Goal: Task Accomplishment & Management: Manage account settings

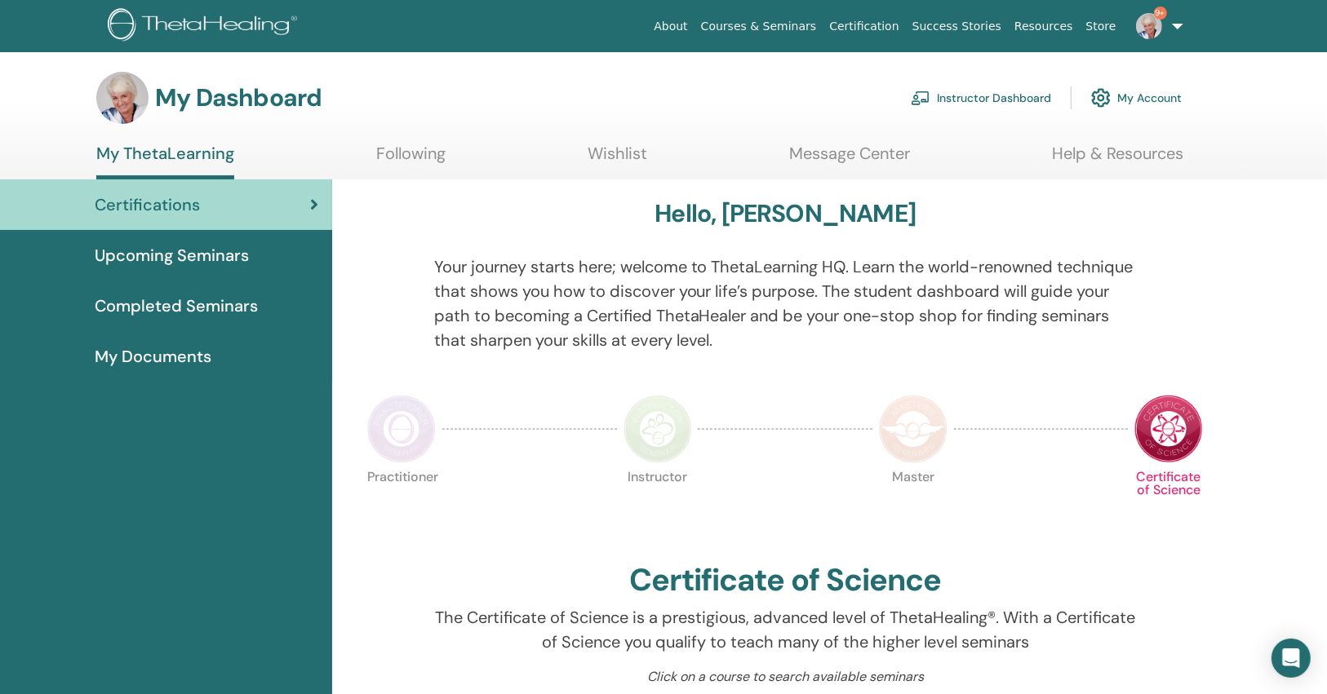
click at [1169, 39] on link "9+" at bounding box center [1156, 26] width 67 height 52
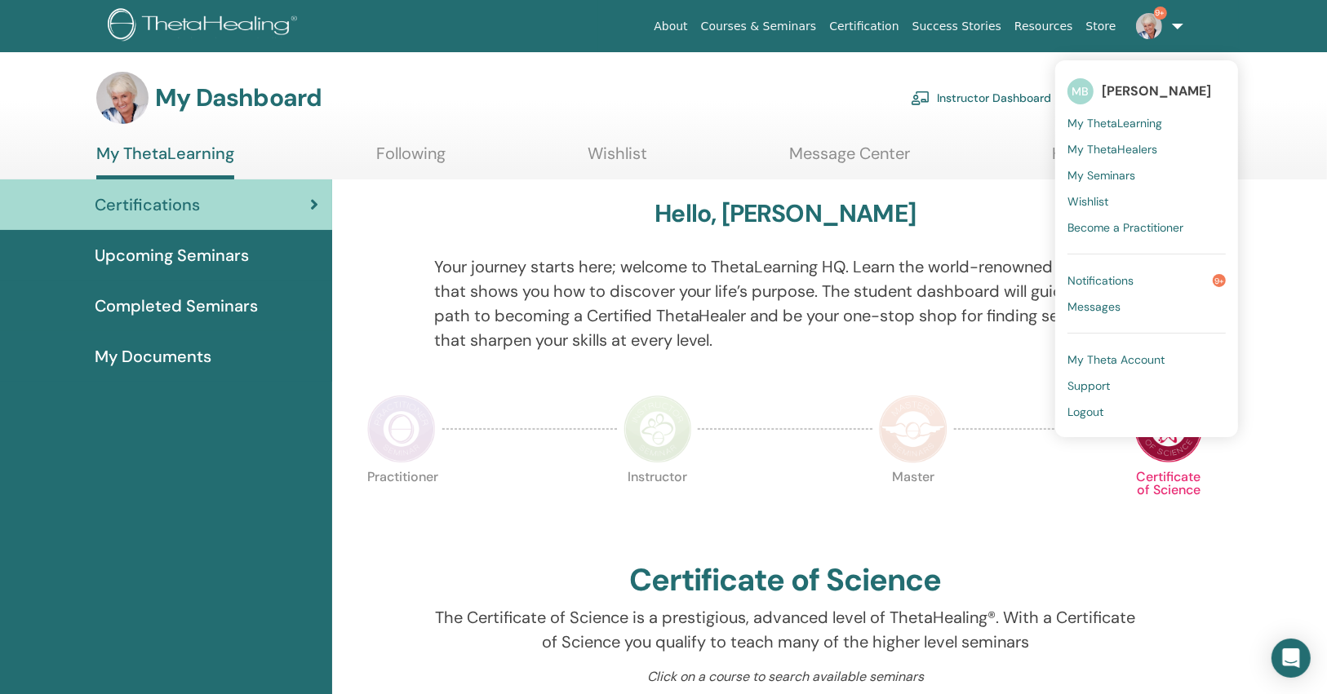
click at [1103, 284] on span "Notifications" at bounding box center [1100, 280] width 66 height 15
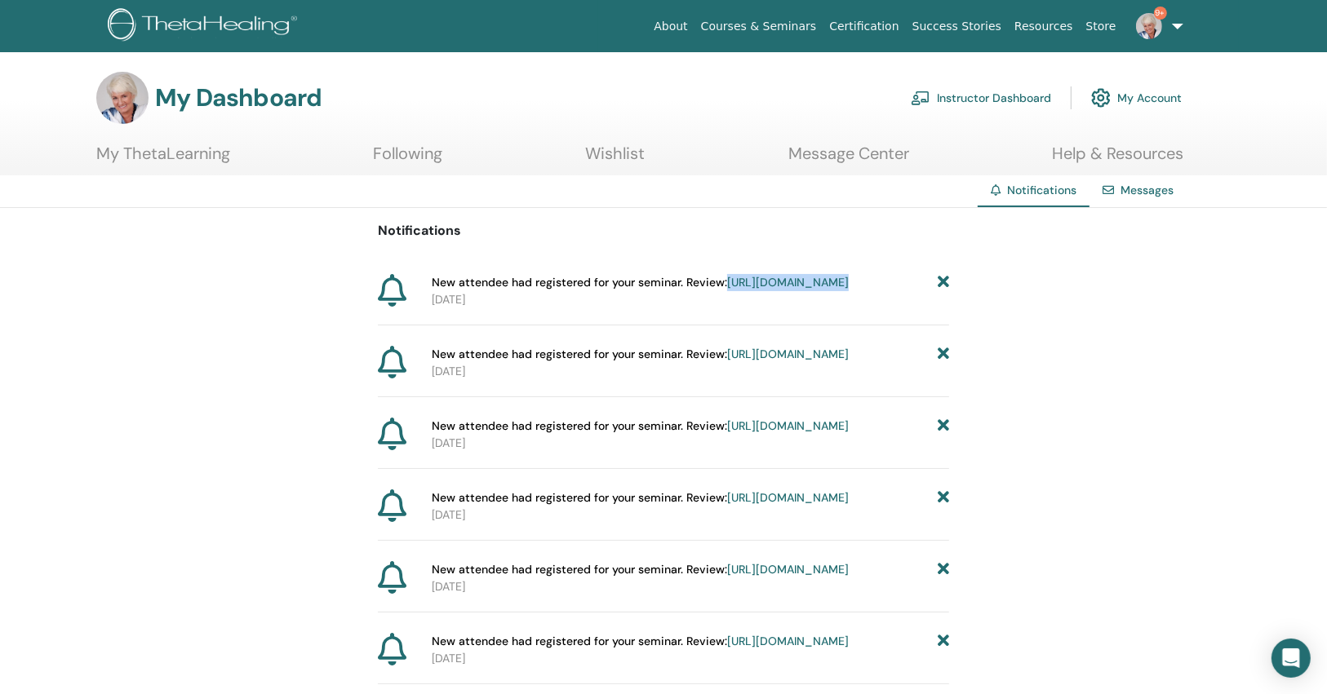
click at [939, 283] on div "New attendee had registered for your seminar. Review: [URL][DOMAIN_NAME]" at bounding box center [690, 282] width 517 height 17
click at [944, 280] on icon at bounding box center [943, 282] width 11 height 17
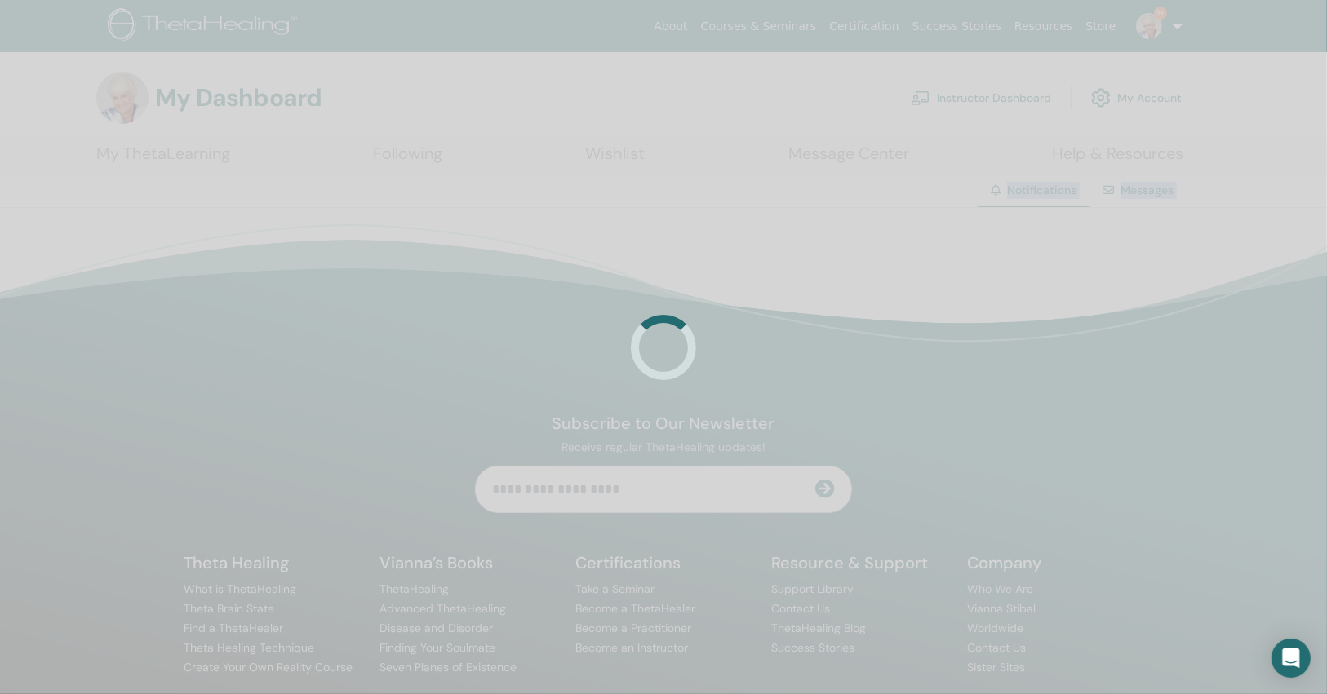
click at [944, 280] on div at bounding box center [663, 347] width 1327 height 694
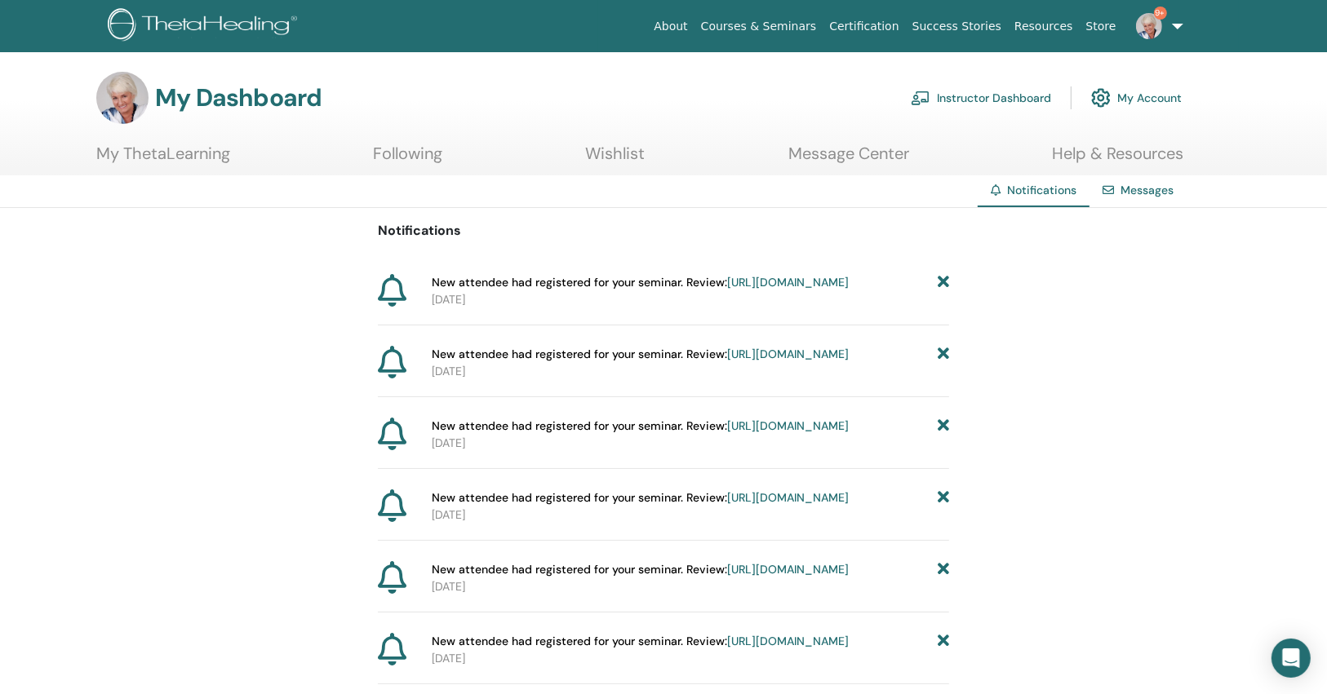
click at [944, 281] on icon at bounding box center [943, 282] width 11 height 17
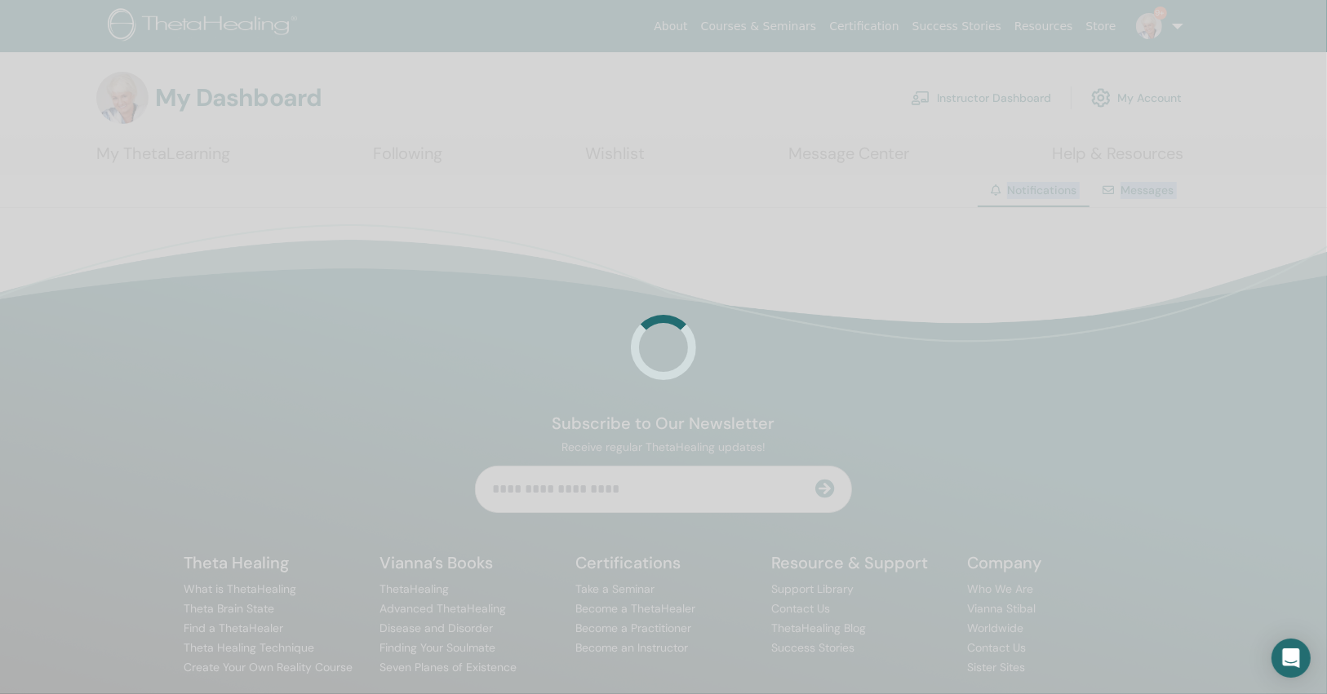
click at [944, 281] on div at bounding box center [663, 347] width 1327 height 694
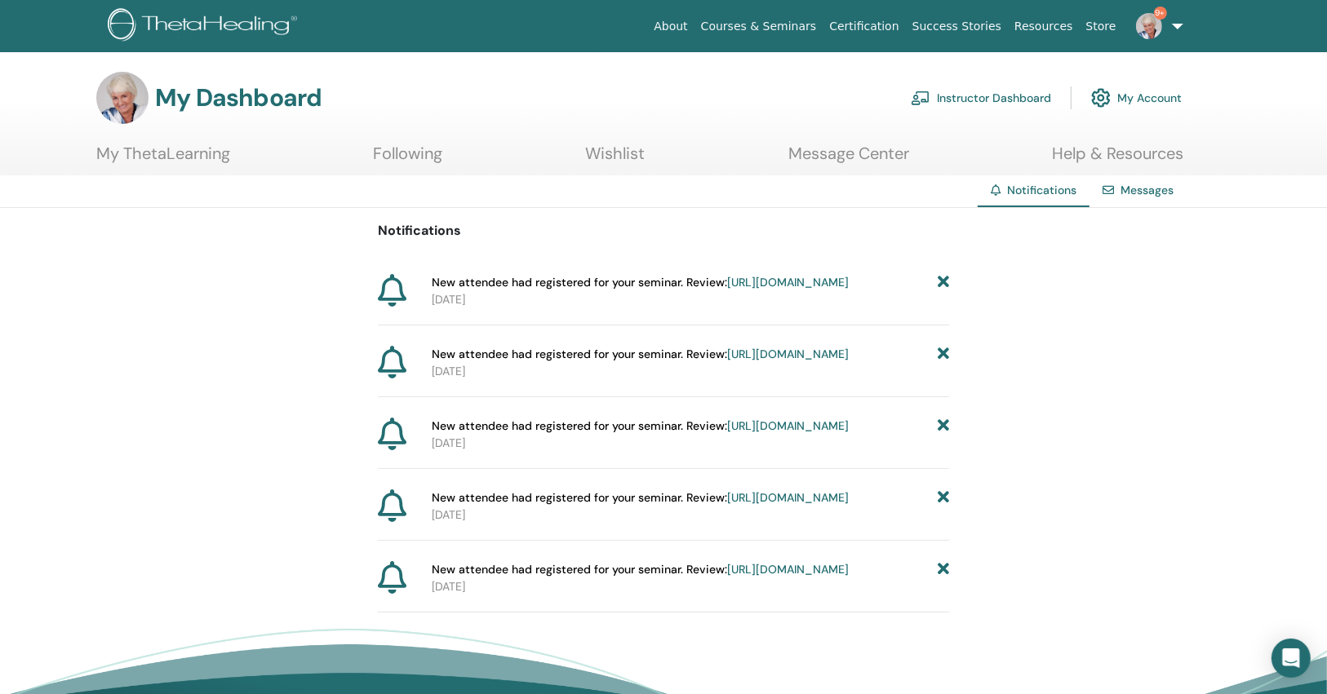
click at [944, 281] on icon at bounding box center [943, 282] width 11 height 17
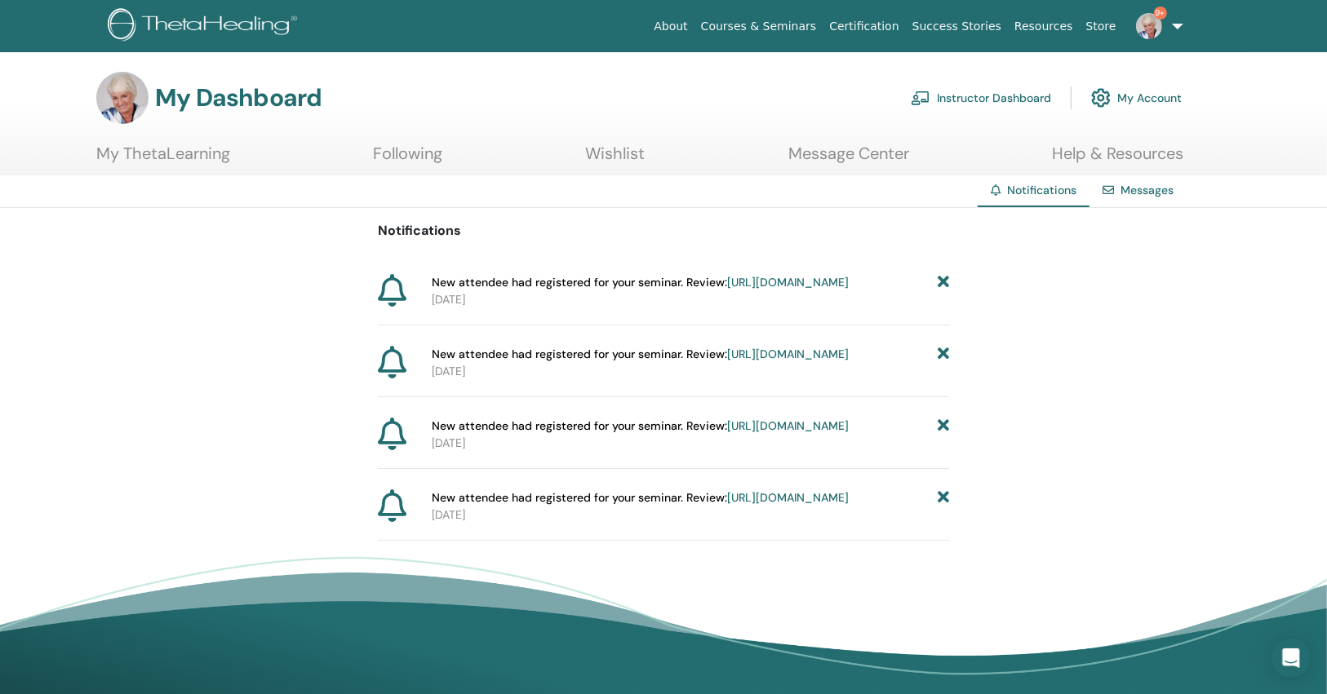
click at [944, 282] on icon at bounding box center [943, 282] width 11 height 17
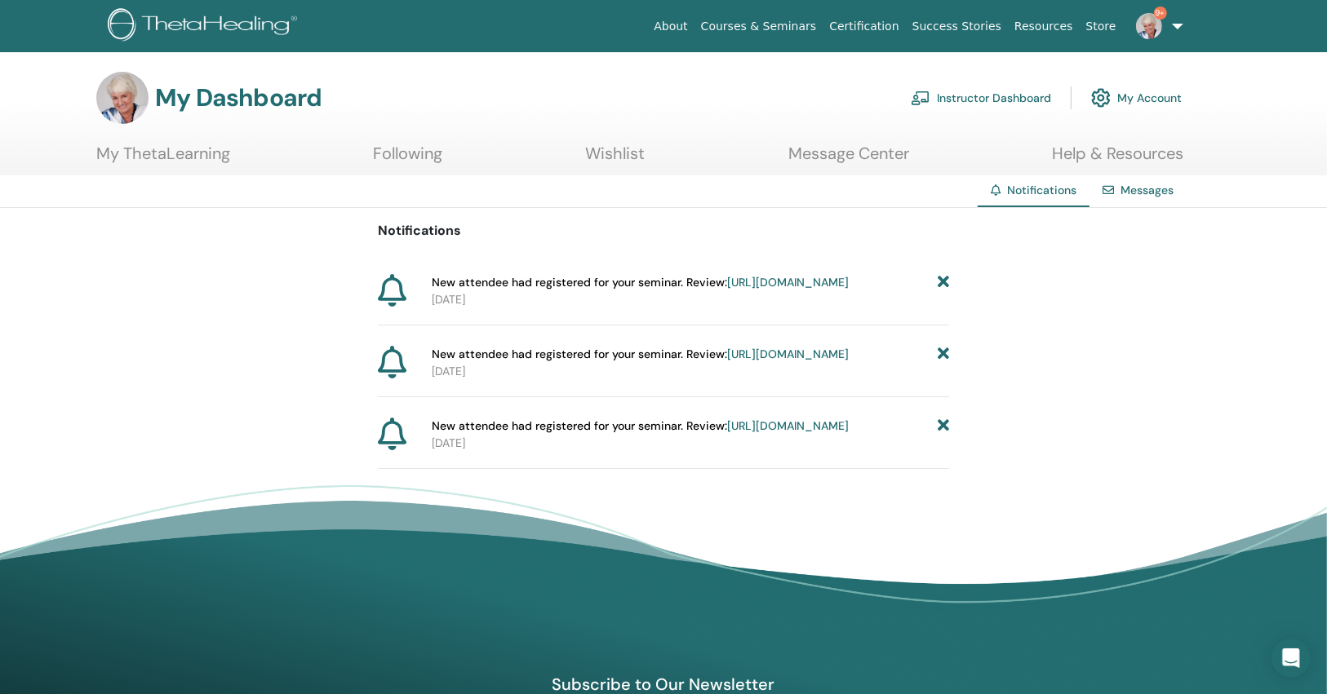
click at [944, 282] on icon at bounding box center [943, 282] width 11 height 17
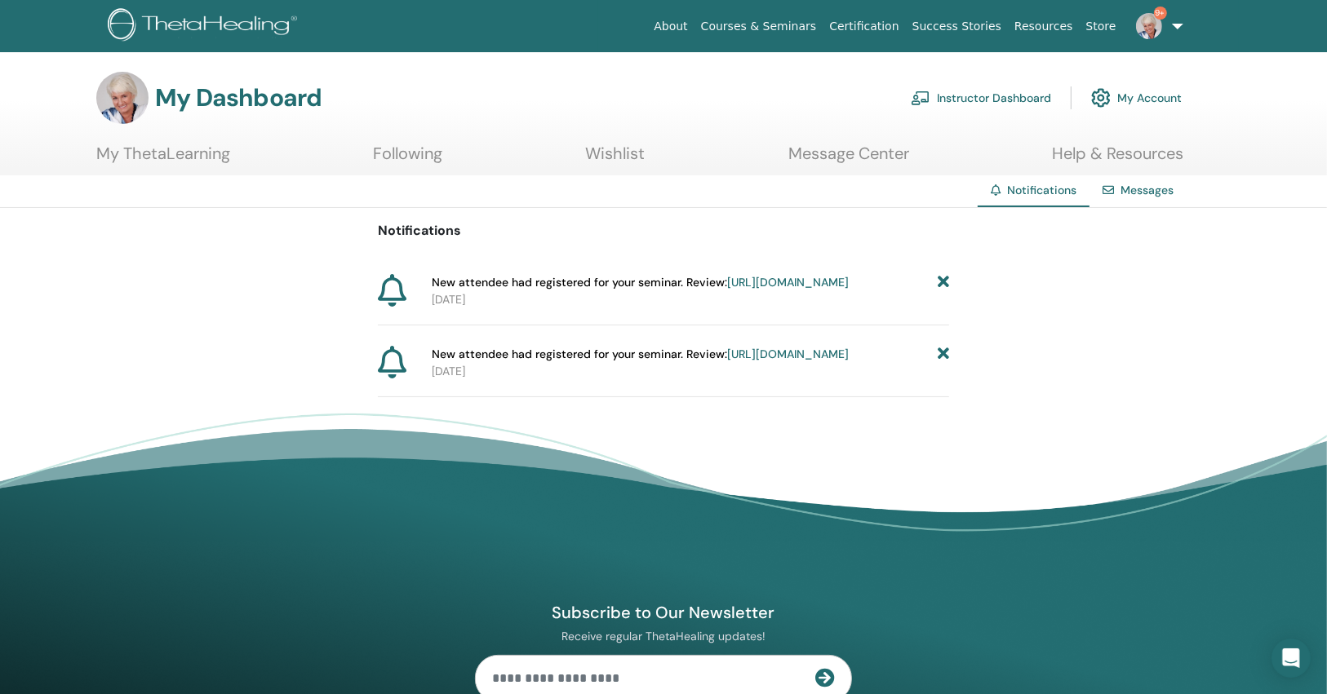
click at [944, 282] on icon at bounding box center [943, 282] width 11 height 17
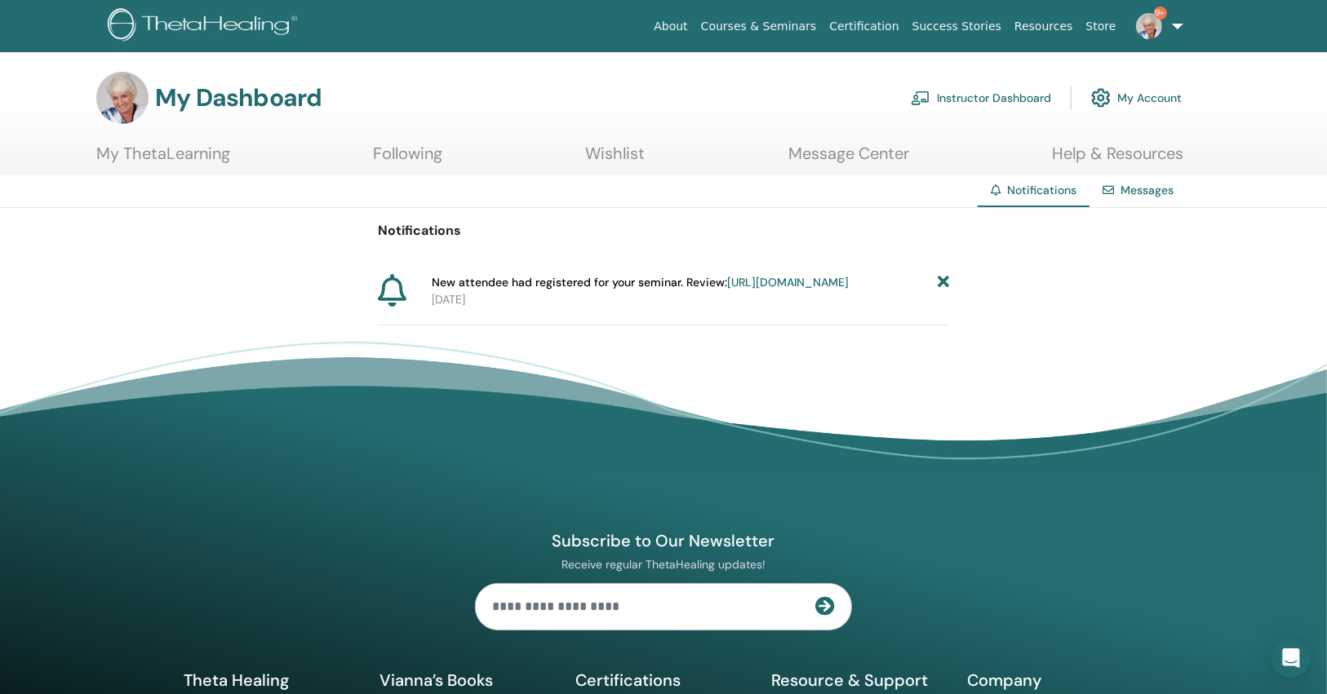
click at [944, 282] on icon at bounding box center [943, 282] width 11 height 17
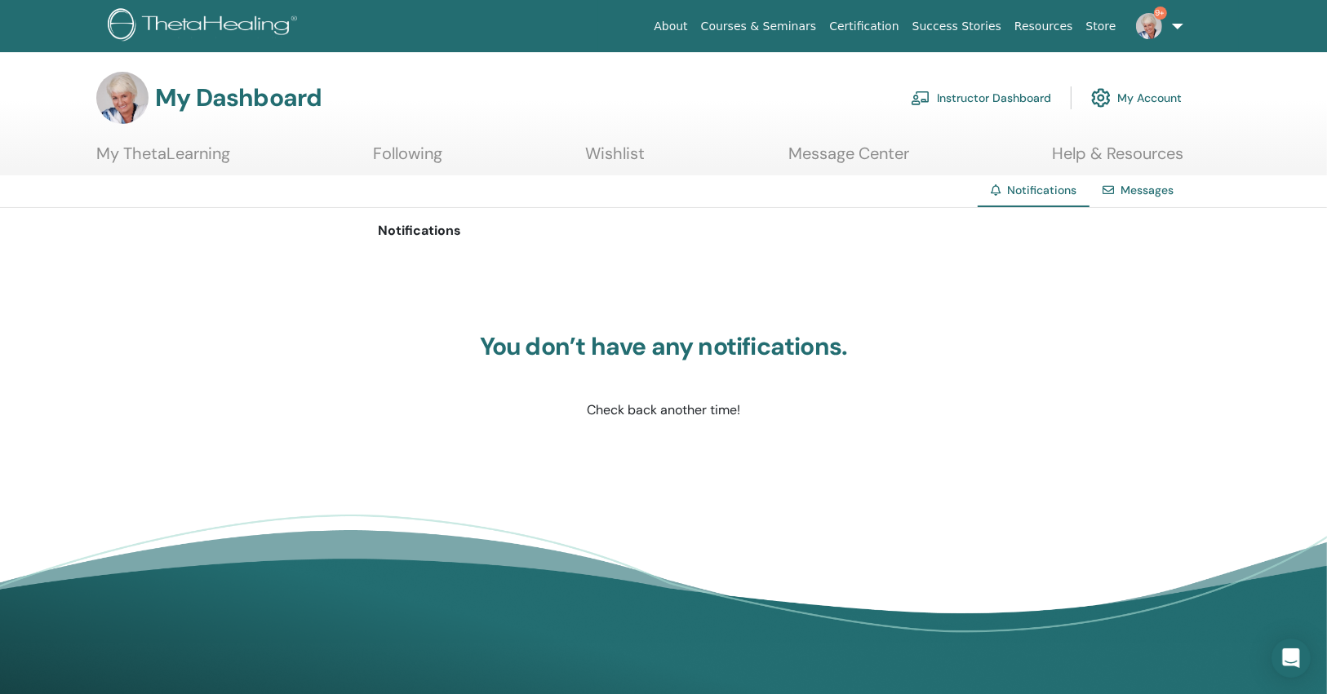
click at [954, 95] on link "Instructor Dashboard" at bounding box center [981, 98] width 140 height 36
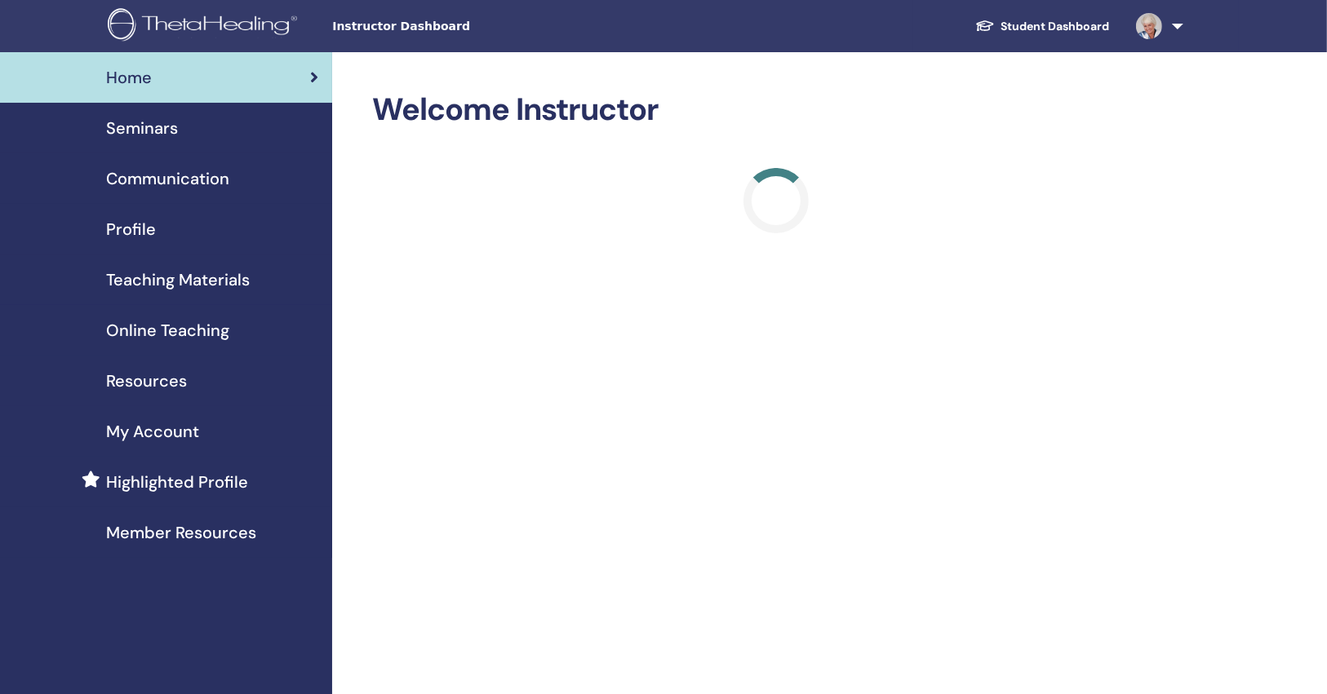
drag, startPoint x: 180, startPoint y: 129, endPoint x: 183, endPoint y: 138, distance: 9.6
click at [180, 130] on div "Seminars" at bounding box center [166, 128] width 306 height 24
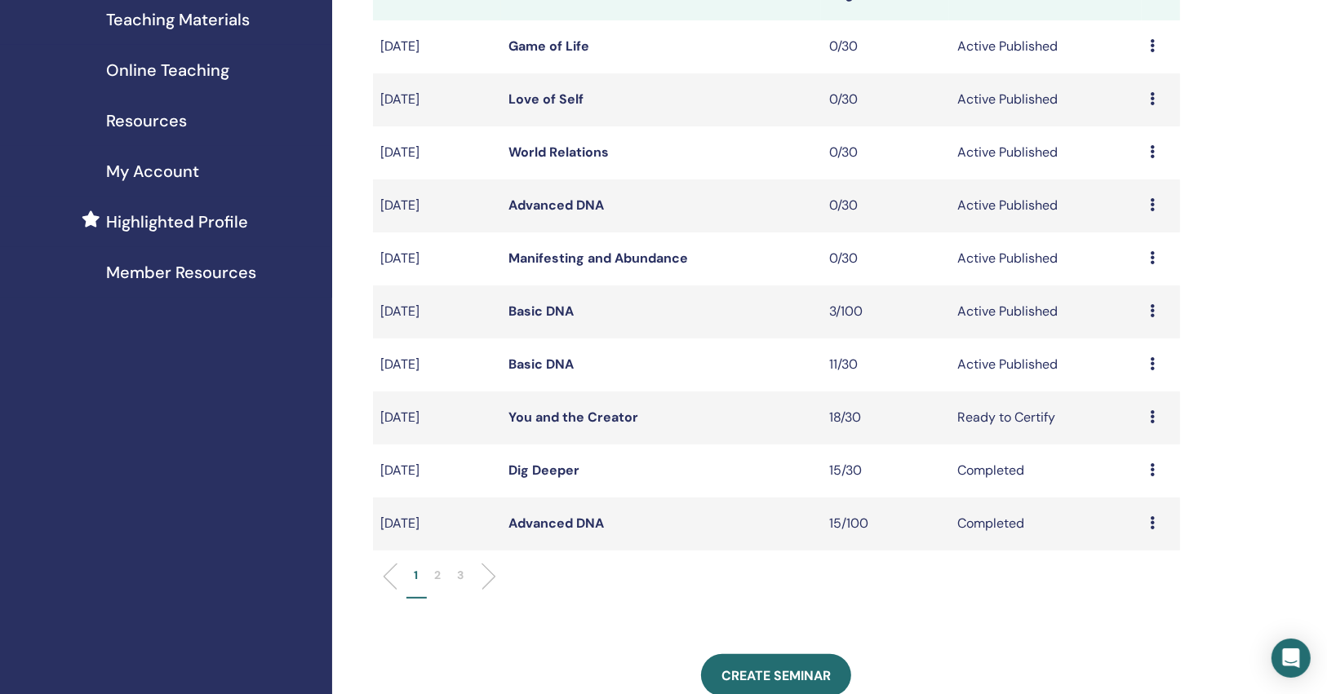
scroll to position [261, 0]
drag, startPoint x: 547, startPoint y: 370, endPoint x: 541, endPoint y: 340, distance: 29.9
click at [545, 308] on link "Basic DNA" at bounding box center [541, 310] width 65 height 17
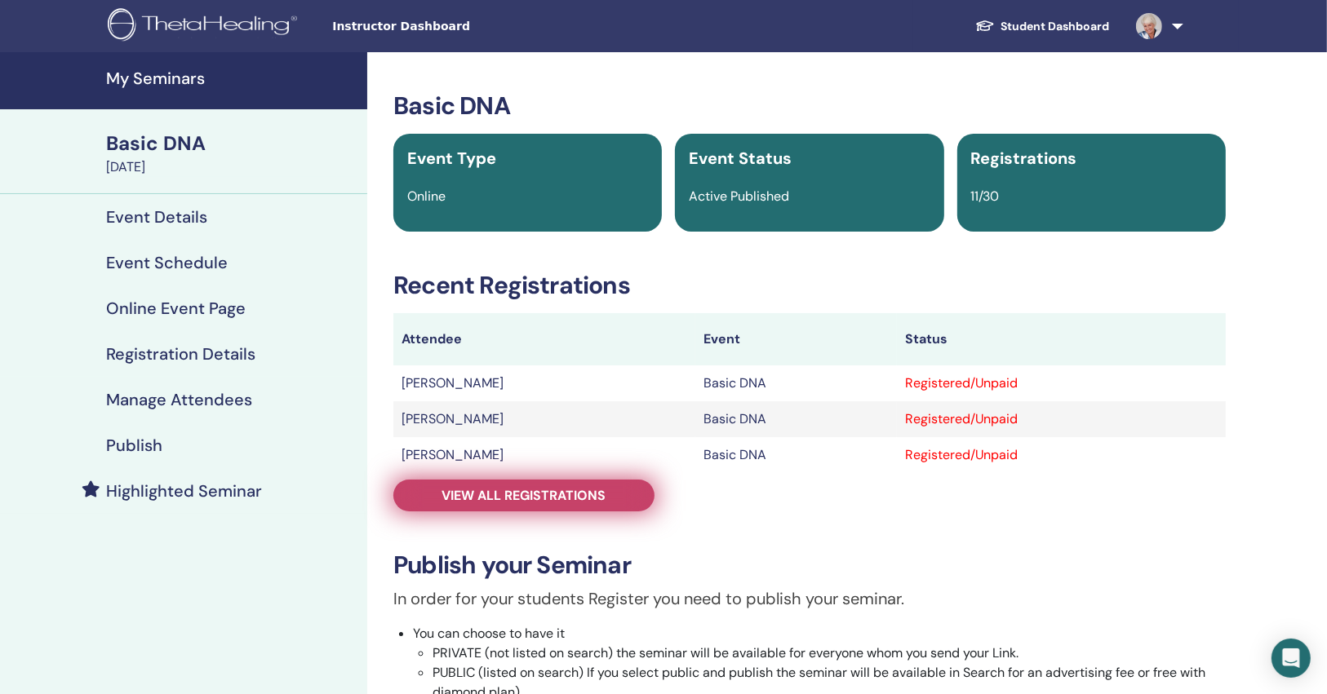
click at [631, 495] on link "View all registrations" at bounding box center [523, 496] width 261 height 32
